Goal: Check status: Check status

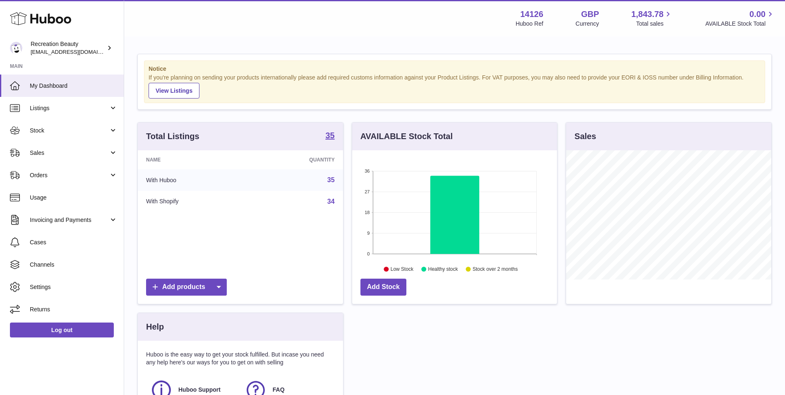
scroll to position [129, 205]
click at [86, 151] on span "Sales" at bounding box center [69, 153] width 79 height 8
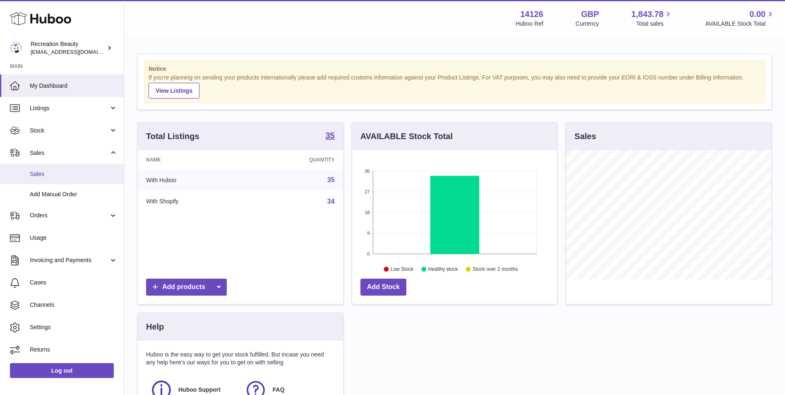
click at [96, 174] on span "Sales" at bounding box center [74, 174] width 88 height 8
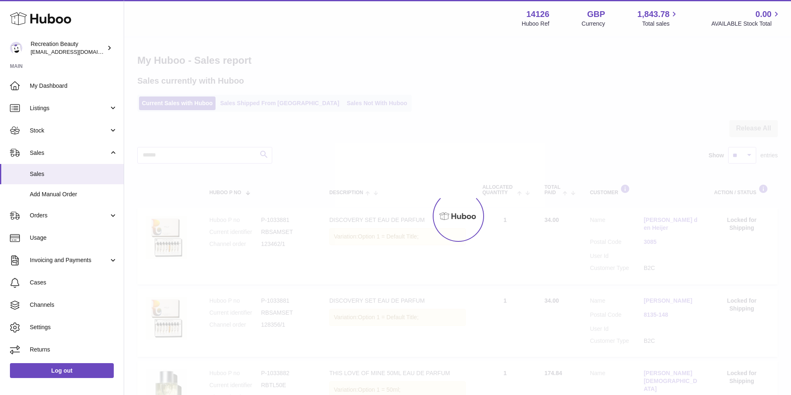
click at [259, 103] on div at bounding box center [457, 216] width 667 height 358
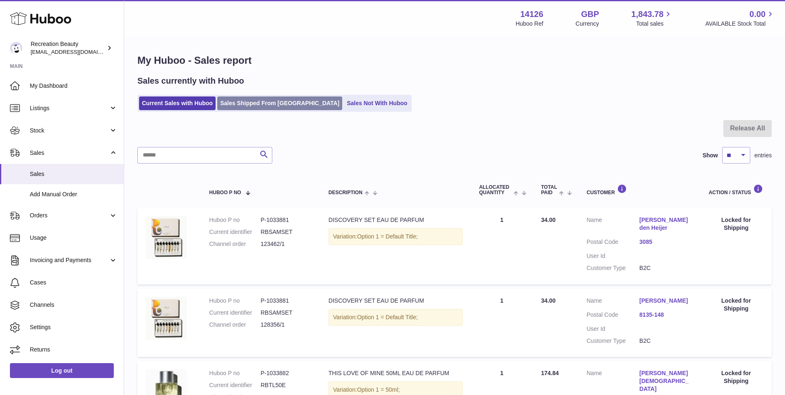
click at [271, 104] on link "Sales Shipped From Huboo" at bounding box center [279, 103] width 125 height 14
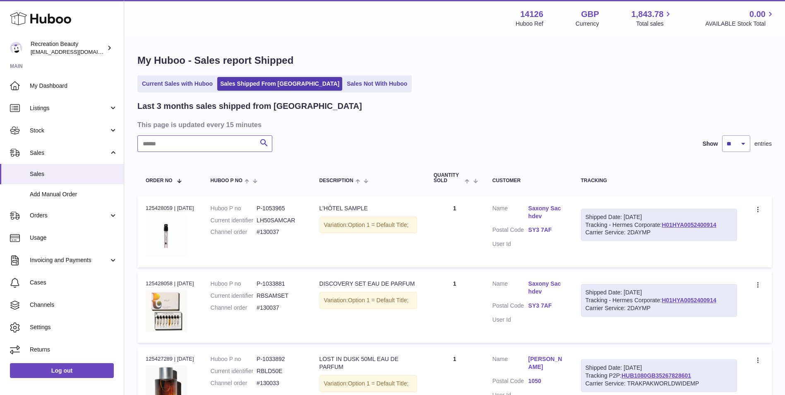
click at [191, 144] on input "text" at bounding box center [204, 143] width 135 height 17
paste input "******"
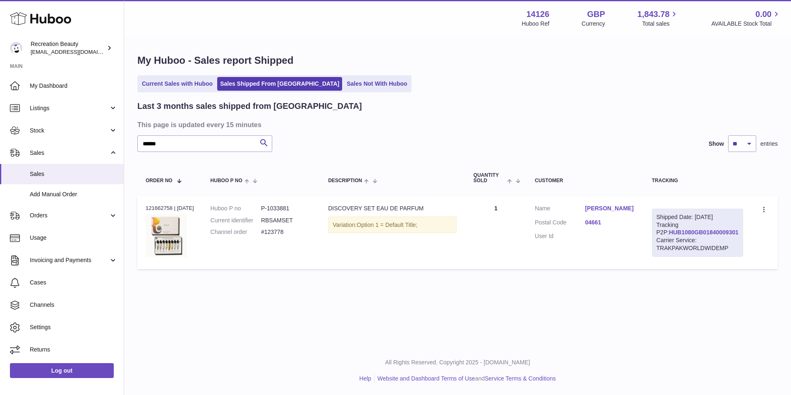
click at [695, 235] on link "HUB1080GB01840009301" at bounding box center [704, 232] width 70 height 7
drag, startPoint x: 201, startPoint y: 138, endPoint x: 121, endPoint y: 134, distance: 80.4
click at [121, 134] on div "Huboo Recreation Beauty customercare@recreationbeauty.com Main My Dashboard Lis…" at bounding box center [395, 197] width 791 height 395
paste input "text"
type input "******"
